Goal: Task Accomplishment & Management: Complete application form

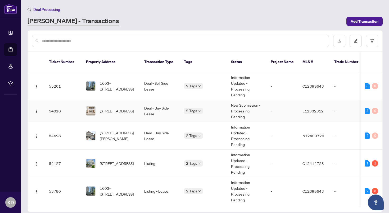
click at [198, 112] on td "2 Tags" at bounding box center [203, 111] width 47 height 22
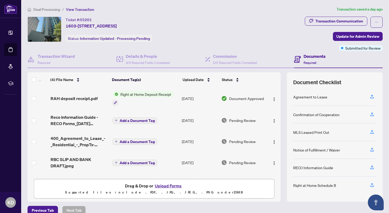
click at [167, 187] on button "Upload Forms" at bounding box center [168, 186] width 30 height 7
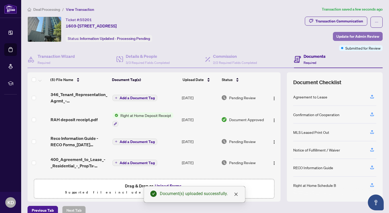
click at [349, 38] on span "Update for Admin Review" at bounding box center [357, 36] width 43 height 8
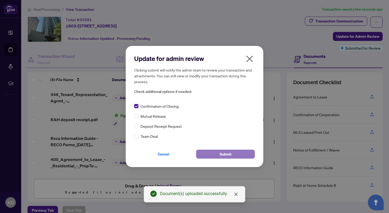
click at [221, 156] on span "Submit" at bounding box center [225, 154] width 12 height 8
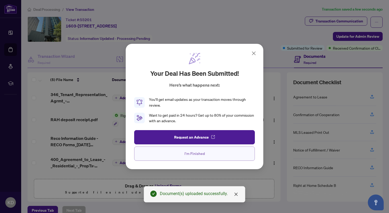
click at [222, 151] on button "I'm Finished" at bounding box center [194, 154] width 121 height 14
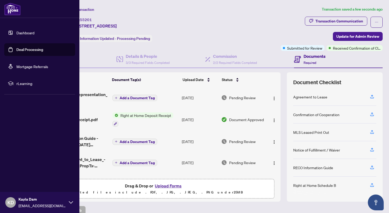
click at [21, 51] on link "Deal Processing" at bounding box center [29, 49] width 27 height 5
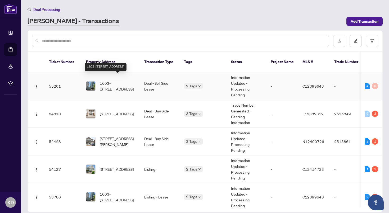
click at [130, 80] on span "1603-[STREET_ADDRESS]" at bounding box center [118, 86] width 36 height 12
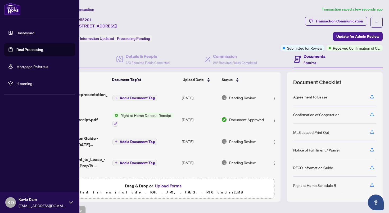
click at [16, 52] on link "Deal Processing" at bounding box center [29, 49] width 27 height 5
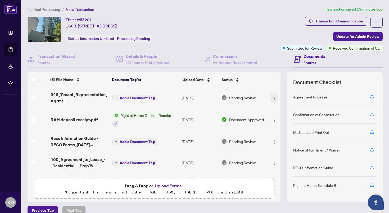
click at [273, 99] on img "button" at bounding box center [274, 99] width 4 height 4
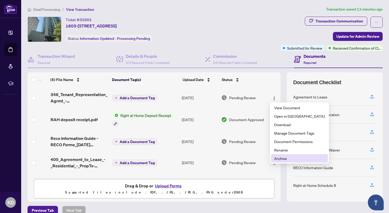
click at [283, 161] on span "Archive" at bounding box center [299, 159] width 51 height 6
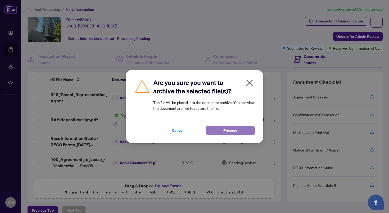
click at [232, 132] on span "Proceed" at bounding box center [230, 130] width 14 height 8
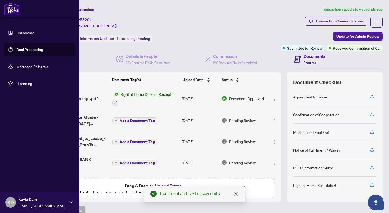
click at [16, 33] on link "Dashboard" at bounding box center [25, 32] width 18 height 5
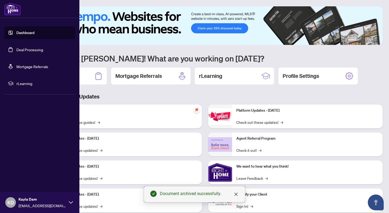
click at [16, 52] on link "Deal Processing" at bounding box center [29, 49] width 27 height 5
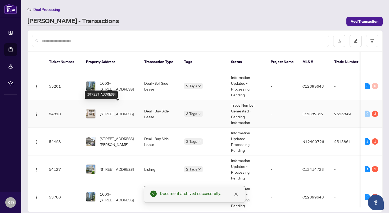
click at [106, 111] on span "[STREET_ADDRESS]" at bounding box center [117, 114] width 34 height 6
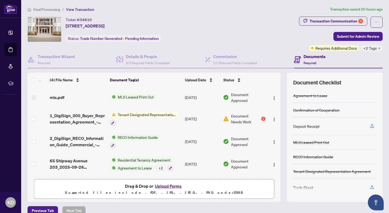
scroll to position [8, 0]
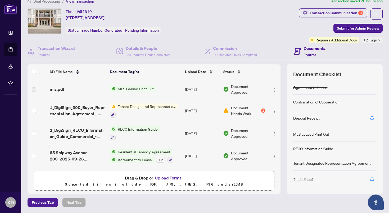
click at [174, 178] on button "Upload Forms" at bounding box center [168, 178] width 30 height 7
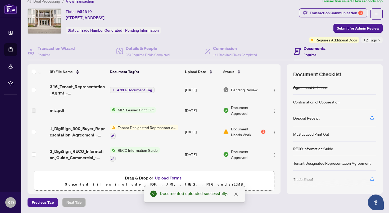
click at [240, 145] on td "Document Approved" at bounding box center [244, 154] width 46 height 23
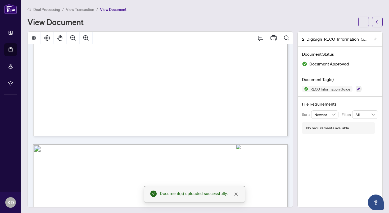
scroll to position [364, 0]
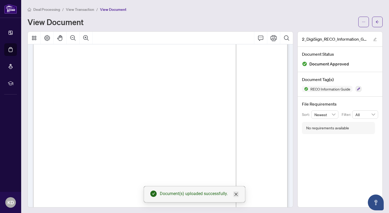
click at [236, 194] on icon "close" at bounding box center [235, 194] width 3 height 3
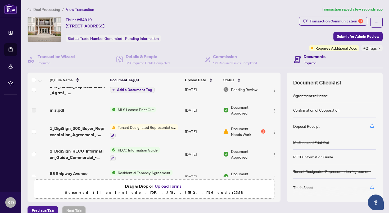
scroll to position [20, 0]
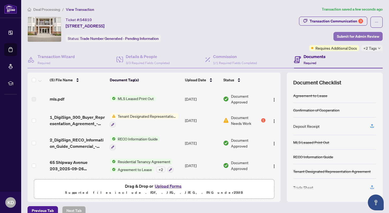
click at [342, 35] on span "Submit for Admin Review" at bounding box center [358, 36] width 42 height 8
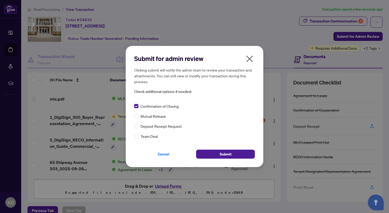
click at [253, 61] on icon "close" at bounding box center [249, 59] width 8 height 8
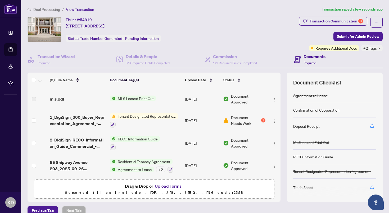
scroll to position [8, 0]
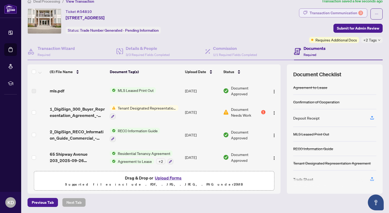
click at [347, 15] on div "Transaction Communication 3" at bounding box center [335, 13] width 53 height 8
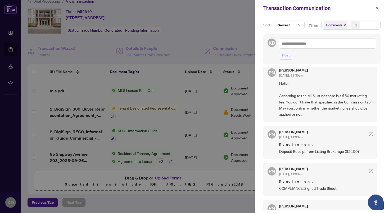
scroll to position [0, 0]
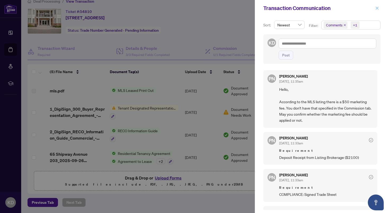
click at [376, 7] on icon "close" at bounding box center [377, 8] width 4 height 4
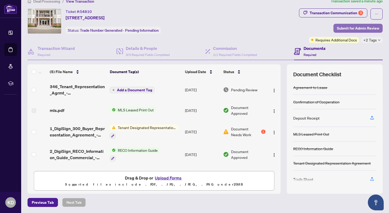
click at [347, 27] on span "Submit for Admin Review" at bounding box center [358, 28] width 42 height 8
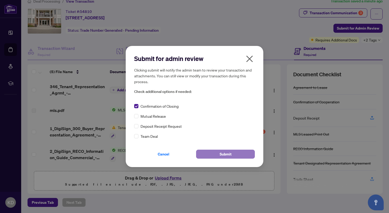
click at [207, 152] on button "Submit" at bounding box center [225, 154] width 59 height 9
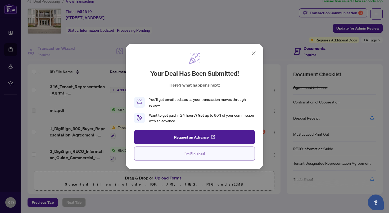
click at [200, 154] on span "I'm Finished" at bounding box center [194, 154] width 20 height 8
